Goal: Transaction & Acquisition: Book appointment/travel/reservation

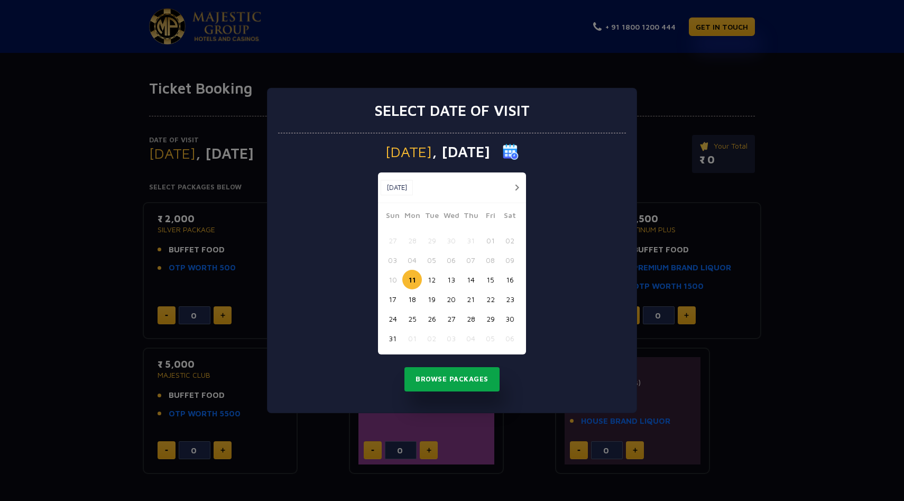
click at [460, 382] on button "Browse Packages" at bounding box center [452, 379] width 95 height 24
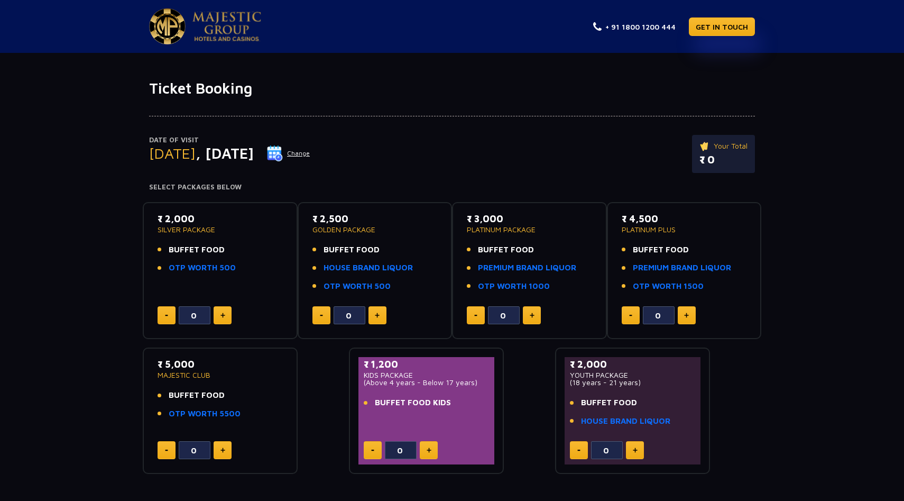
click at [208, 19] on img at bounding box center [226, 27] width 69 height 30
click at [221, 317] on img at bounding box center [223, 315] width 5 height 5
type input "2"
drag, startPoint x: 176, startPoint y: 252, endPoint x: 221, endPoint y: 253, distance: 45.0
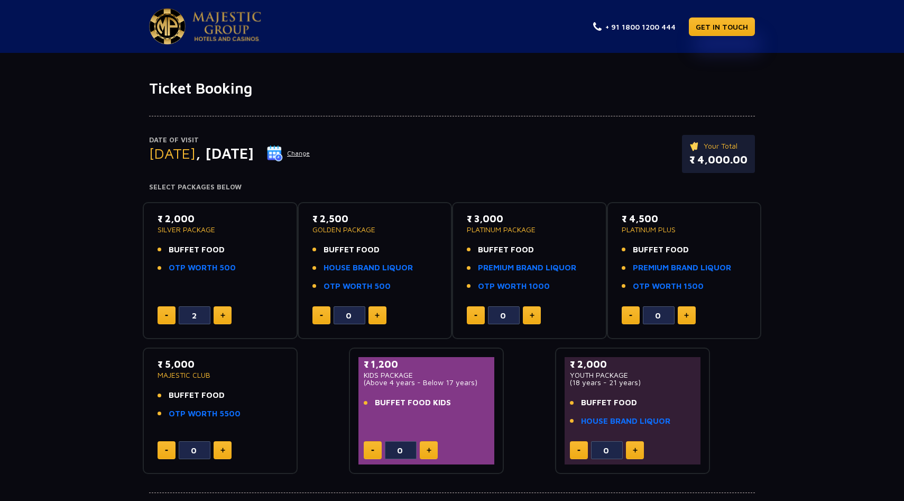
click at [221, 253] on span "BUFFET FOOD" at bounding box center [197, 250] width 56 height 12
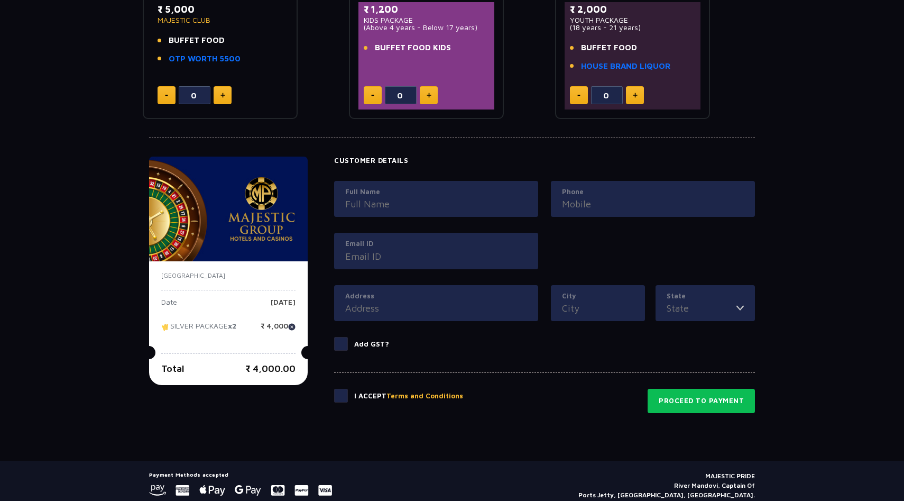
scroll to position [356, 0]
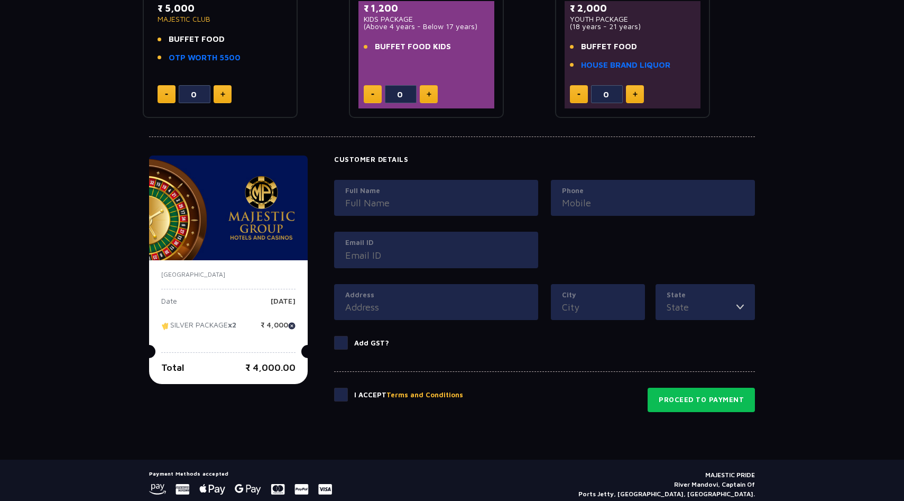
click at [420, 214] on div "Full Name" at bounding box center [436, 198] width 204 height 36
click at [409, 210] on div "Full Name" at bounding box center [436, 198] width 204 height 36
click at [381, 203] on input "Full Name" at bounding box center [436, 203] width 182 height 14
type input "Shubham Shukla"
type input "09004299737"
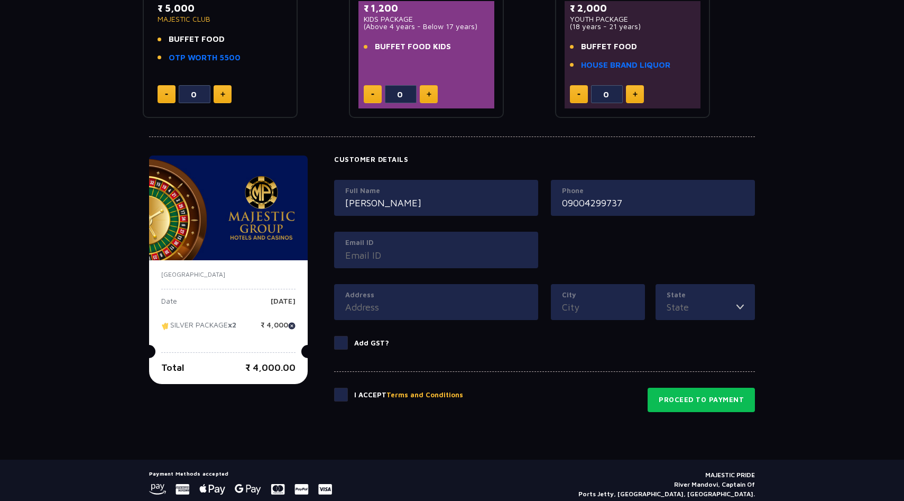
type input "Mumbai"
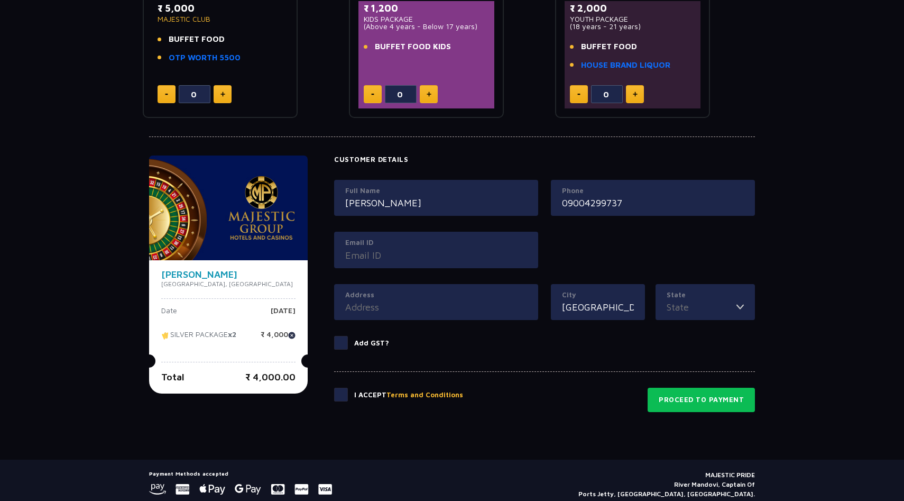
click at [377, 255] on input "Email ID" at bounding box center [436, 255] width 182 height 14
type input "Shubhaman.shukla@gmail.com"
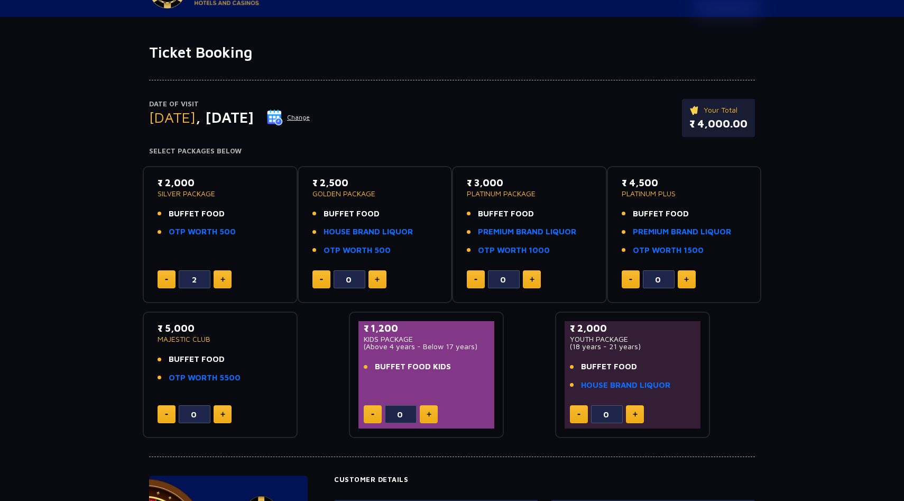
scroll to position [0, 0]
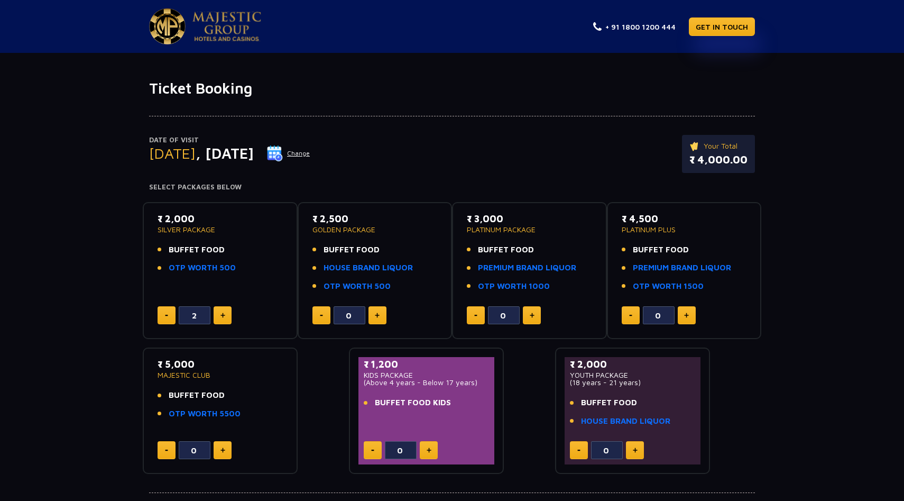
click at [169, 25] on img at bounding box center [167, 26] width 36 height 36
